Goal: Use online tool/utility

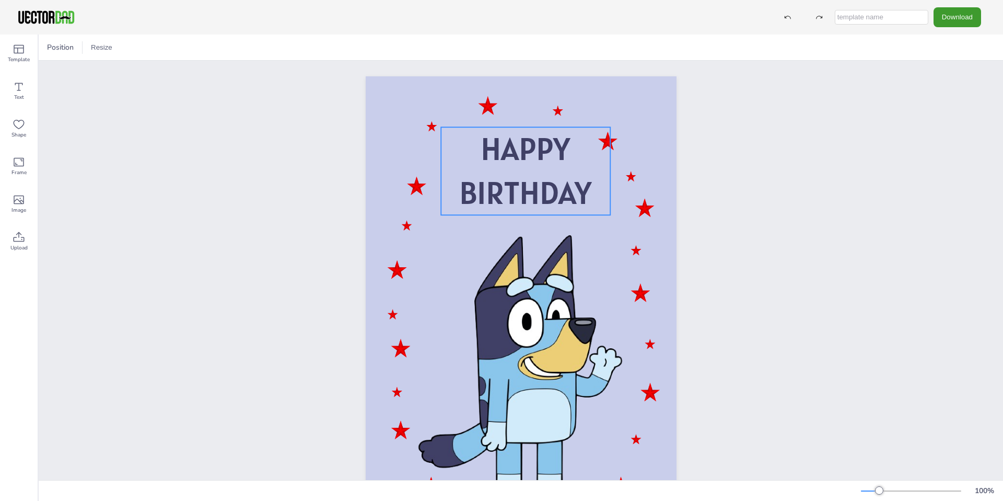
click at [590, 203] on p "BIRTHDAY" at bounding box center [525, 193] width 169 height 44
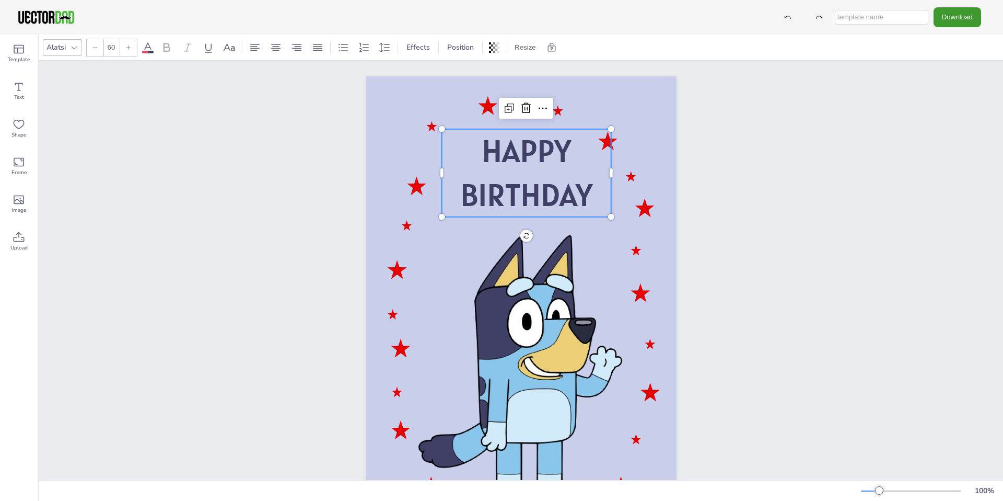
click at [591, 200] on p "BIRTHDAY" at bounding box center [526, 195] width 169 height 44
click at [579, 190] on span "BIRTHDAY" at bounding box center [526, 195] width 132 height 40
click at [24, 96] on span "Text" at bounding box center [19, 97] width 10 height 8
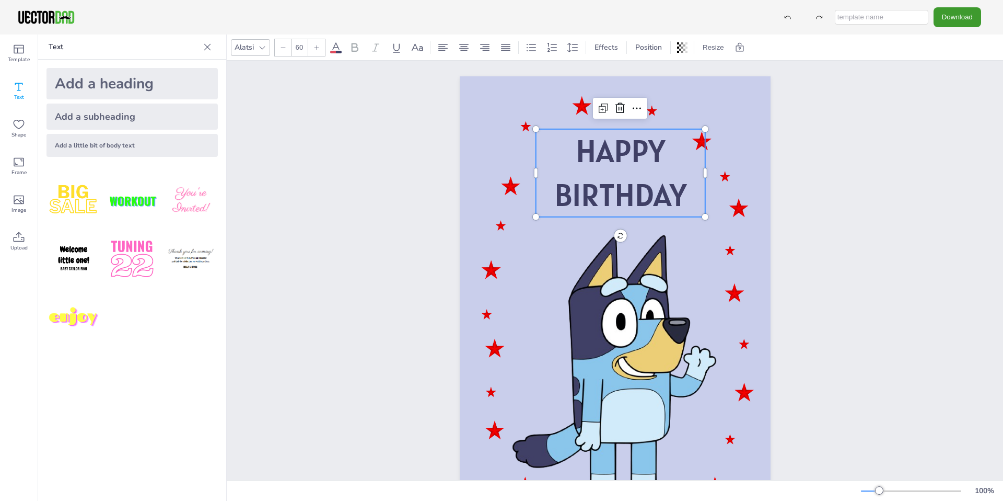
click at [634, 183] on span "BIRTHDAY" at bounding box center [621, 195] width 132 height 40
click at [97, 87] on div "Add a heading" at bounding box center [132, 83] width 171 height 31
type input "--"
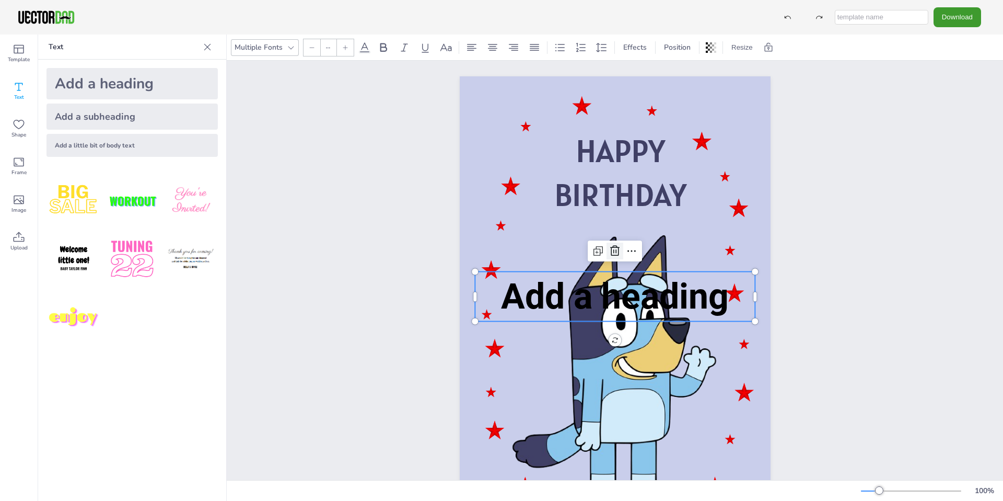
click at [613, 252] on icon at bounding box center [615, 251] width 13 height 13
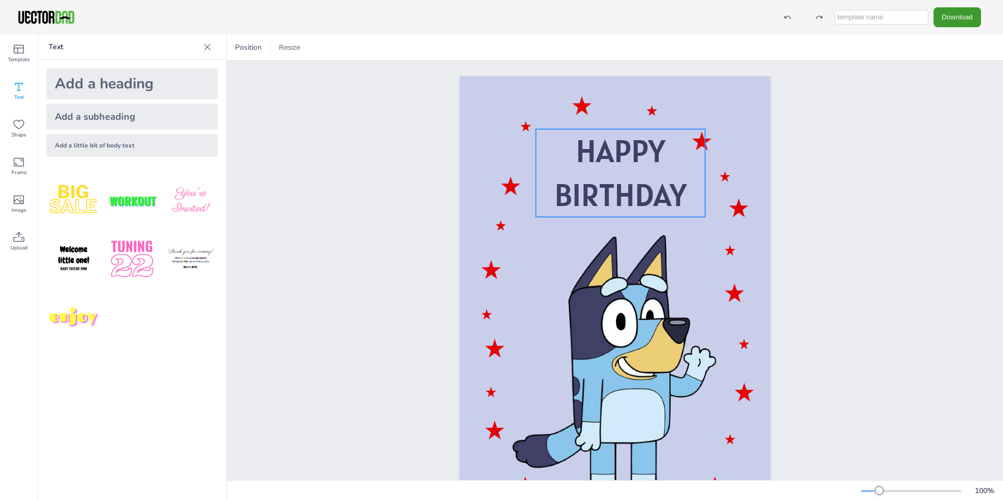
click at [616, 184] on span "BIRTHDAY" at bounding box center [621, 195] width 132 height 40
click at [631, 111] on icon at bounding box center [637, 108] width 13 height 13
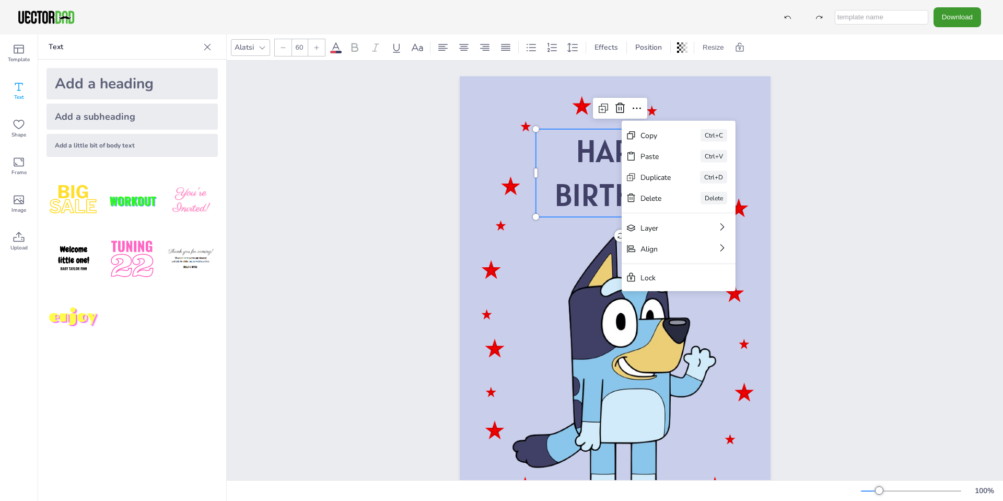
click at [568, 175] on p "BIRTHDAY" at bounding box center [620, 195] width 169 height 44
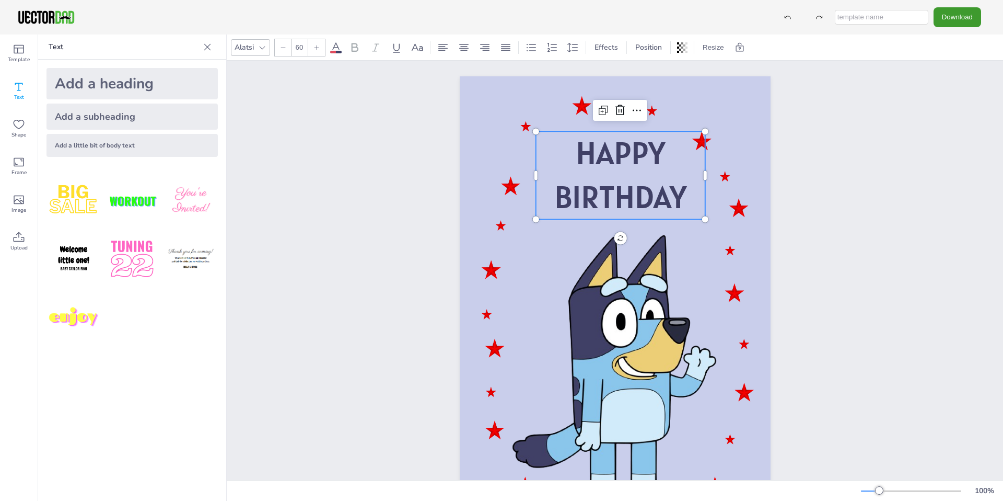
click at [684, 197] on p "BIRTHDAY" at bounding box center [620, 197] width 169 height 44
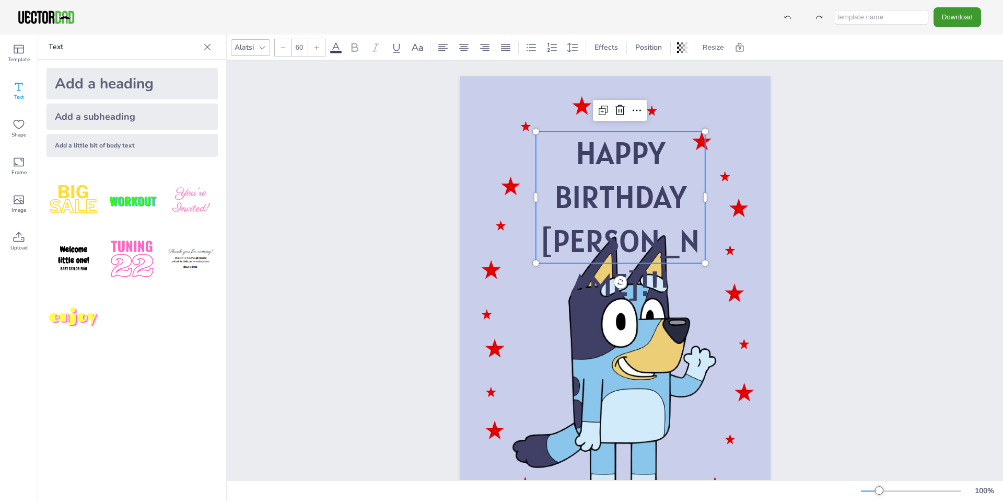
click at [683, 147] on p "HAPPY" at bounding box center [620, 153] width 169 height 44
drag, startPoint x: 625, startPoint y: 129, endPoint x: 626, endPoint y: 120, distance: 8.9
click at [617, 175] on p "BIRTHDAY" at bounding box center [620, 197] width 169 height 44
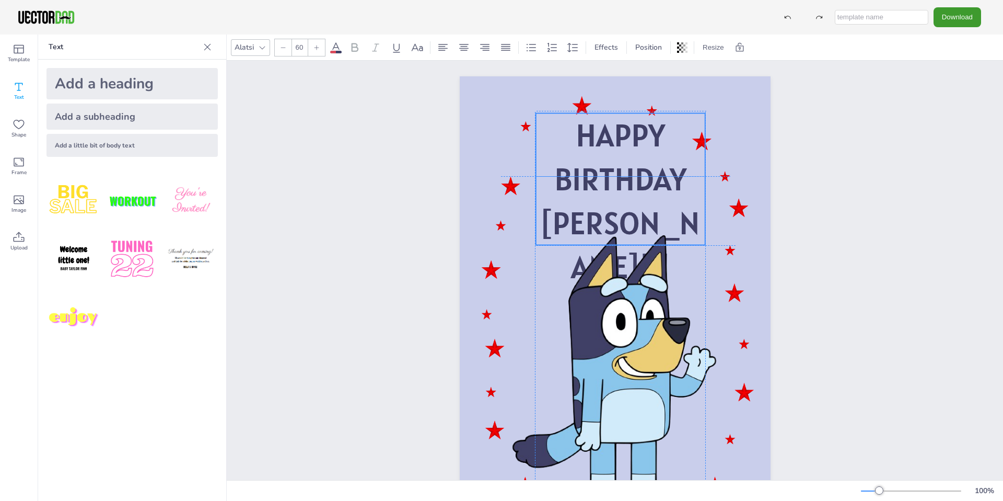
drag, startPoint x: 617, startPoint y: 176, endPoint x: 618, endPoint y: 157, distance: 19.4
click at [618, 157] on p "BIRTHDAY" at bounding box center [620, 179] width 169 height 44
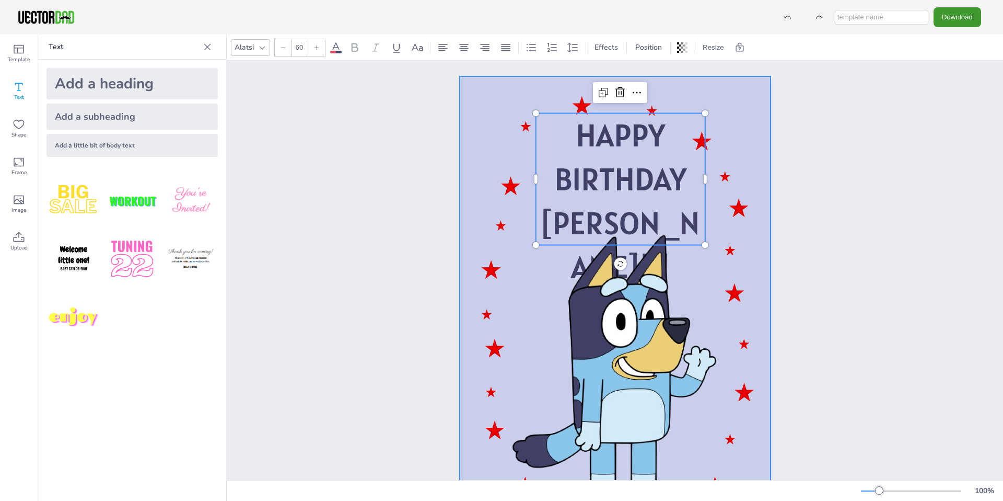
click at [748, 123] on div at bounding box center [615, 296] width 311 height 440
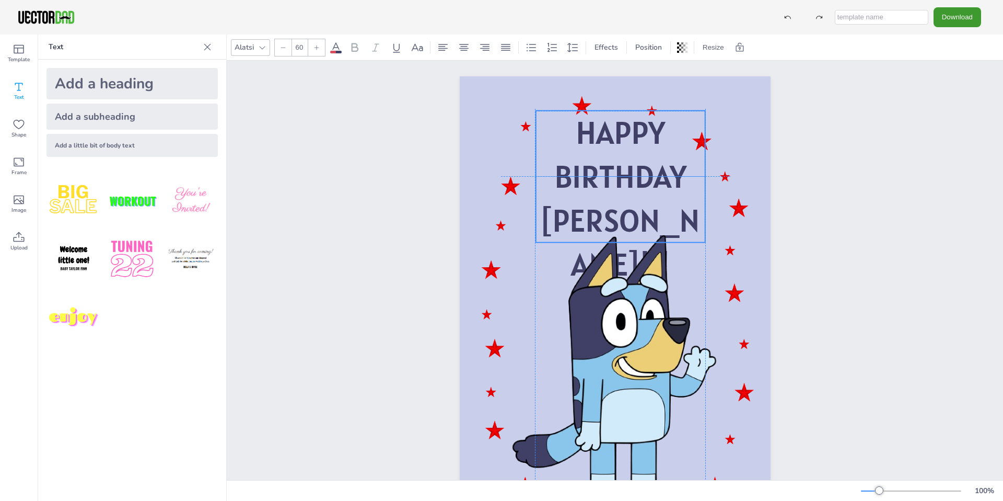
click at [609, 128] on span "HAPPY" at bounding box center [620, 132] width 89 height 40
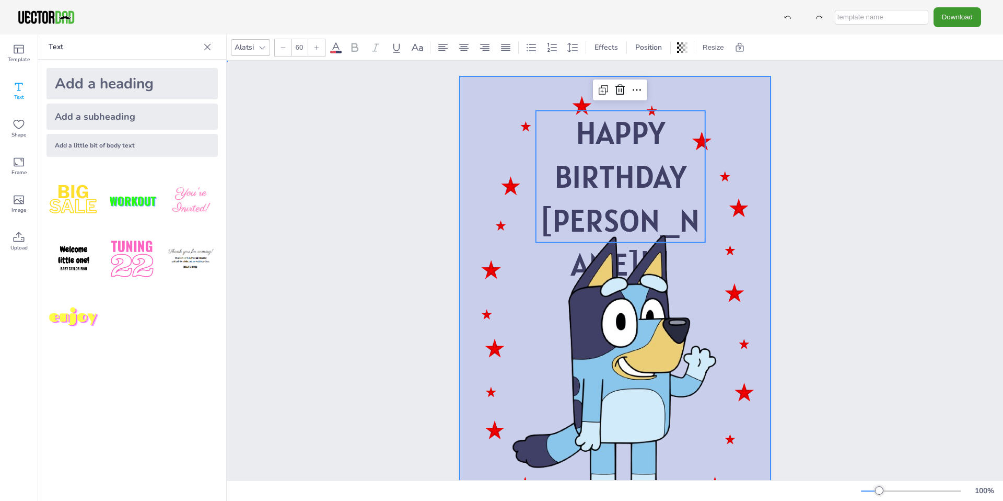
click at [724, 201] on div at bounding box center [615, 296] width 311 height 440
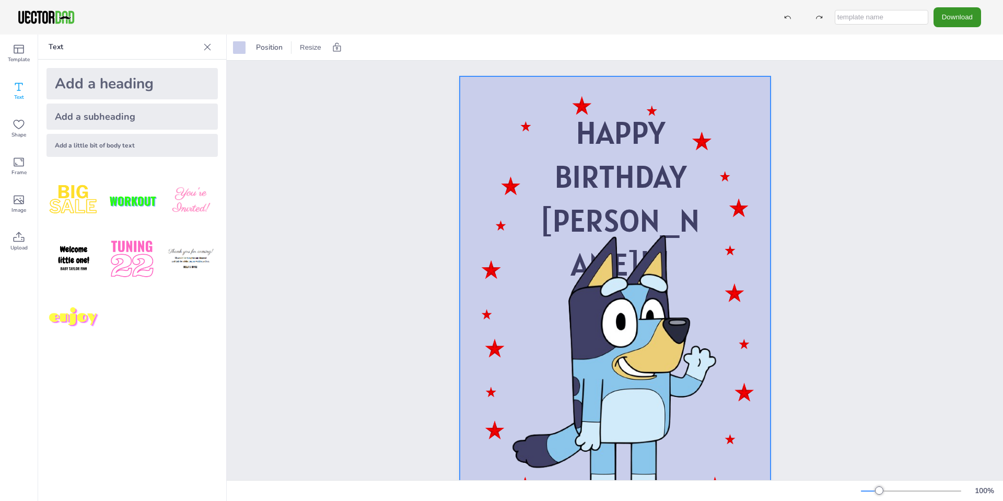
click at [940, 15] on button "Download" at bounding box center [958, 16] width 48 height 19
click at [957, 132] on li "PDF" at bounding box center [948, 127] width 86 height 21
